Goal: Information Seeking & Learning: Learn about a topic

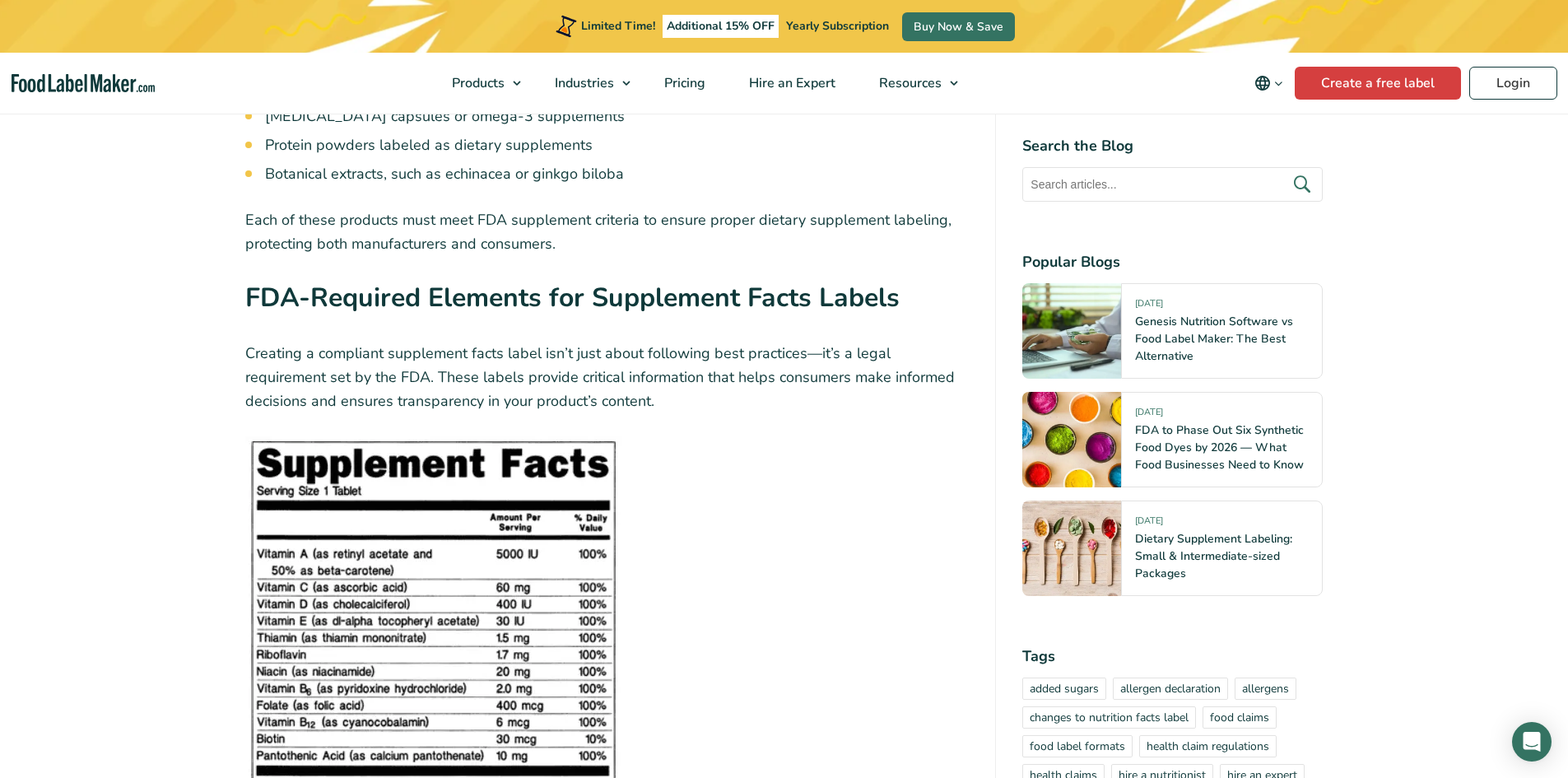
scroll to position [3787, 0]
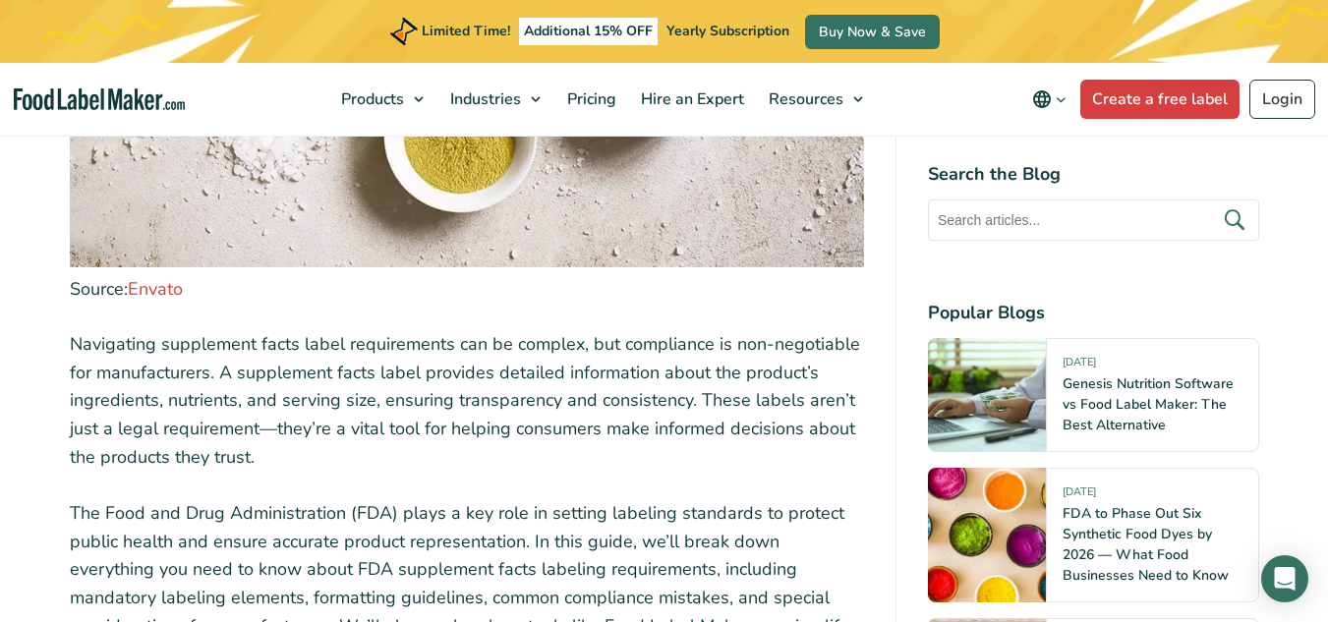
scroll to position [1868, 0]
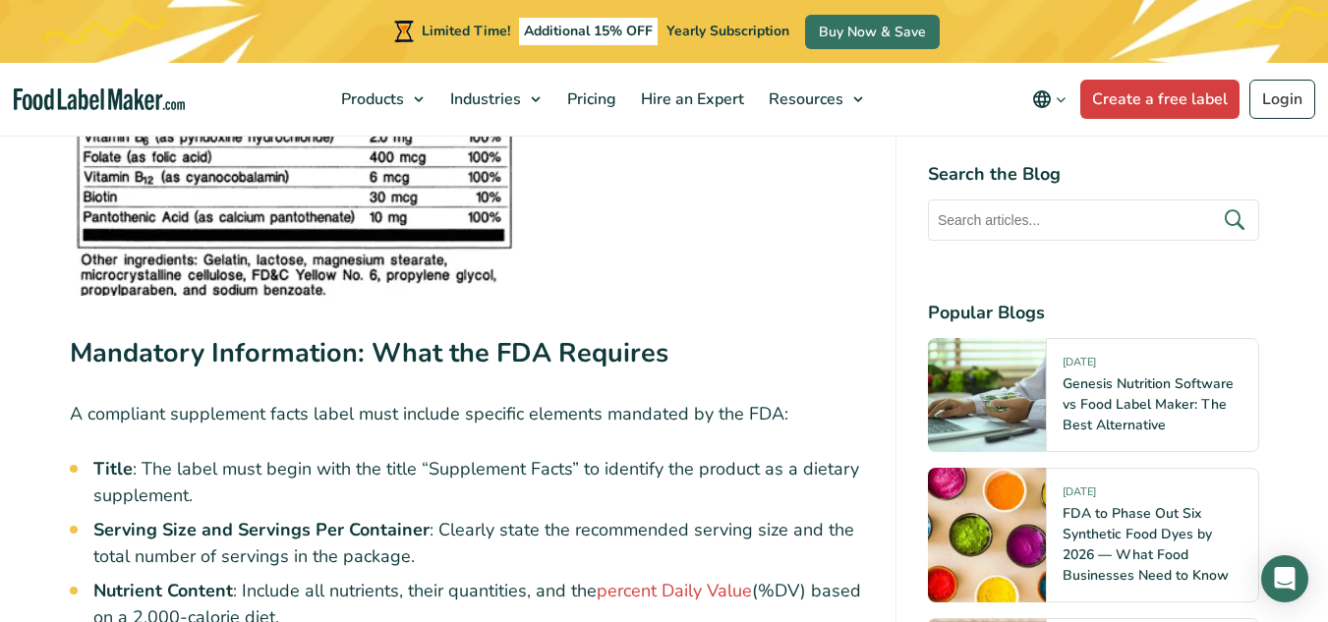
scroll to position [5111, 0]
